Goal: Navigation & Orientation: Find specific page/section

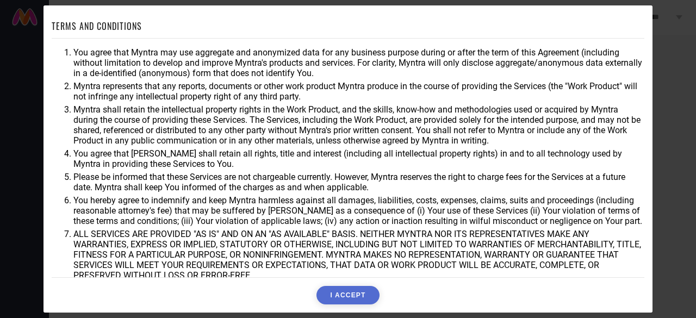
click at [354, 291] on button "I ACCEPT" at bounding box center [348, 295] width 63 height 18
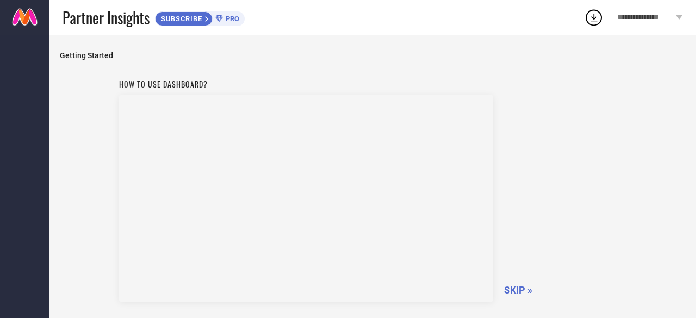
click at [517, 289] on span "SKIP »" at bounding box center [518, 290] width 28 height 11
